Goal: Find specific page/section: Find specific page/section

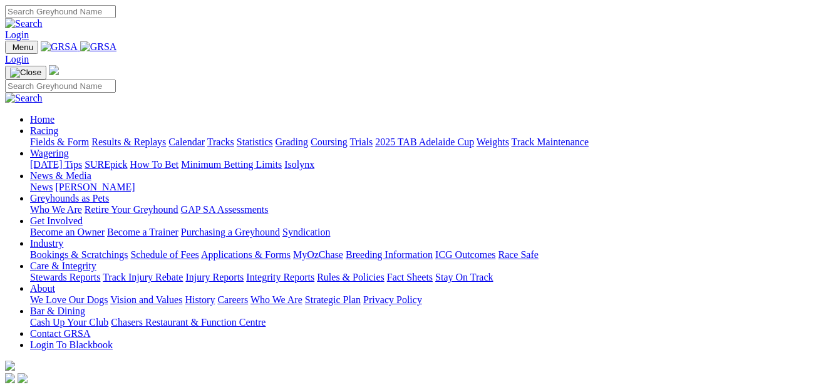
click at [42, 137] on link "Fields & Form" at bounding box center [59, 142] width 59 height 11
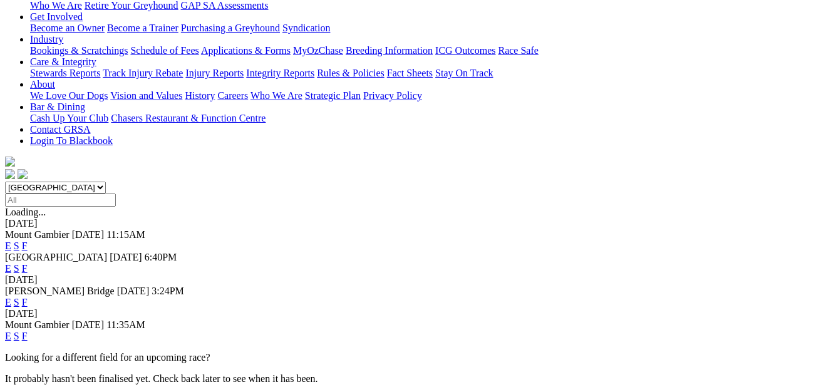
scroll to position [251, 0]
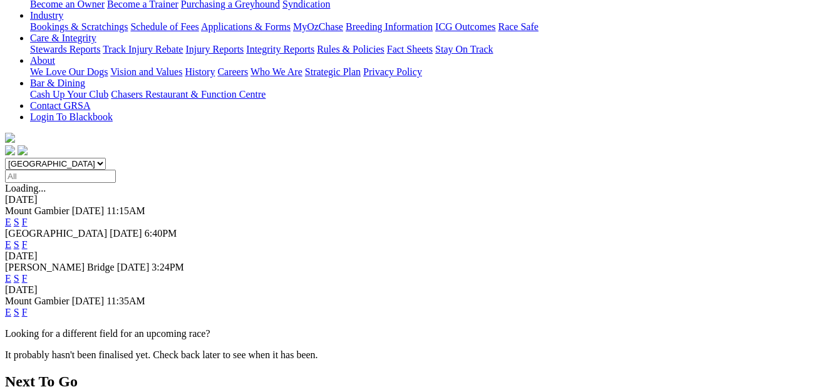
click at [28, 307] on link "F" at bounding box center [25, 312] width 6 height 11
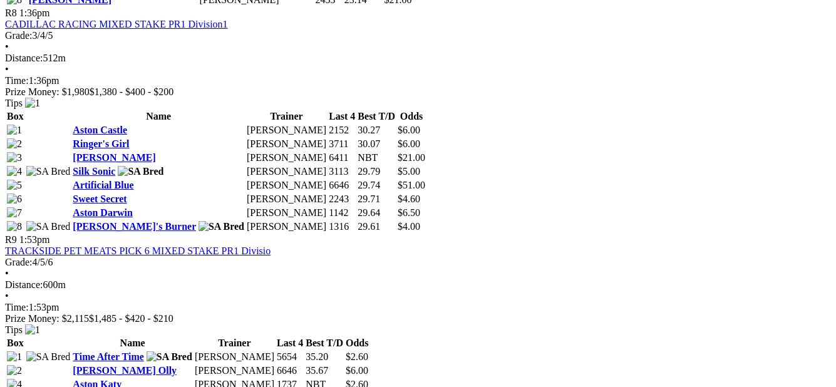
scroll to position [2009, 0]
